Goal: Find specific page/section: Find specific page/section

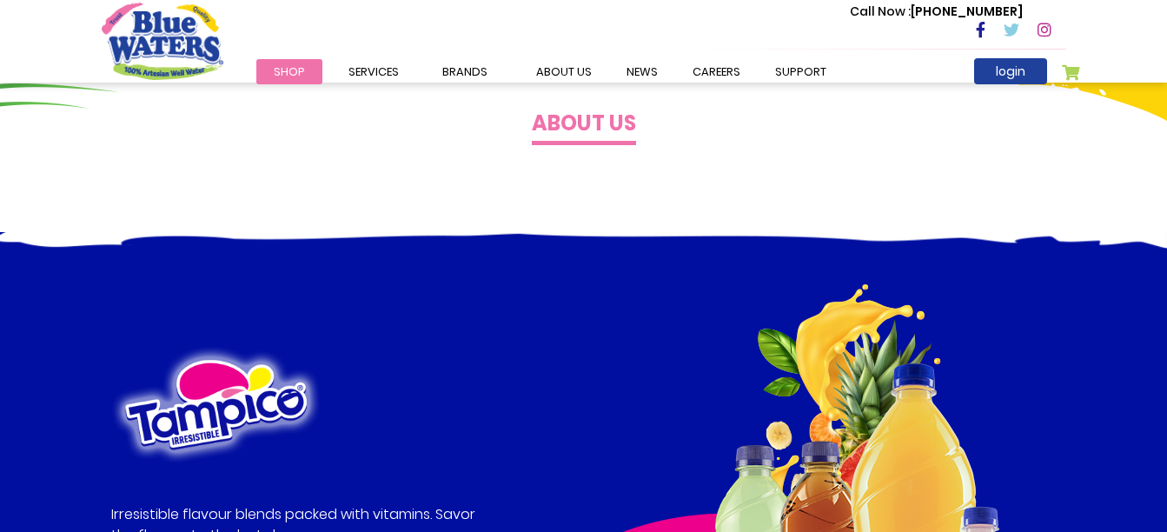
scroll to position [696, 0]
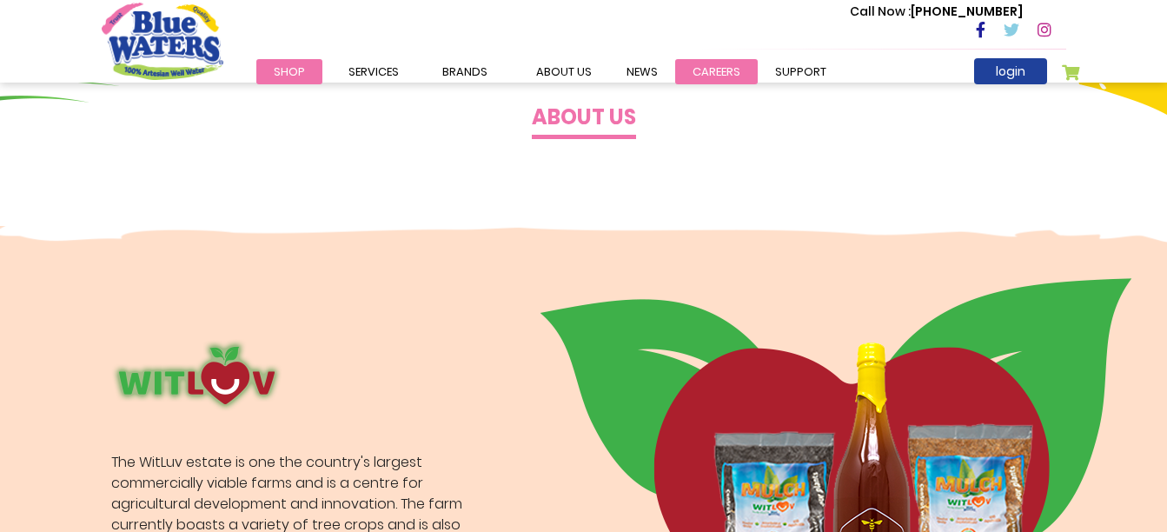
click at [717, 71] on link "careers" at bounding box center [716, 71] width 83 height 25
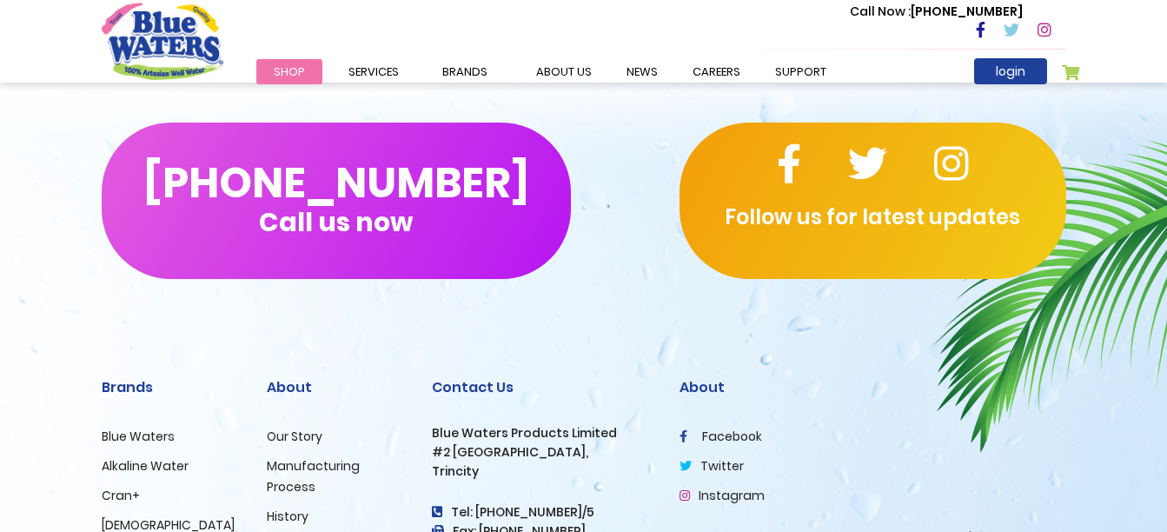
scroll to position [1874, 0]
